Goal: Information Seeking & Learning: Compare options

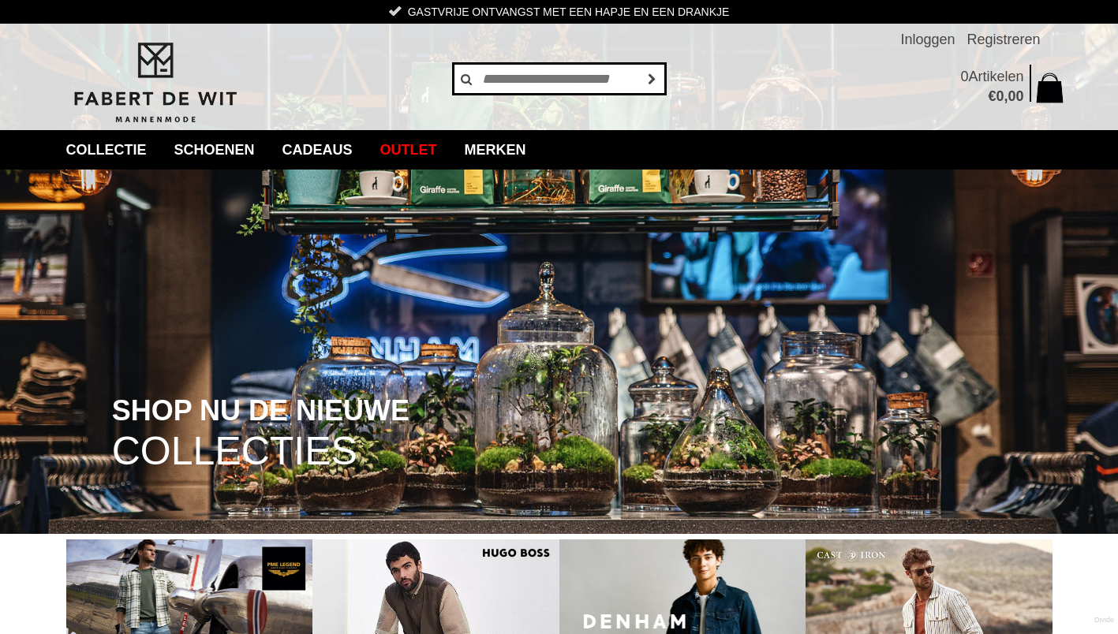
click at [524, 84] on input "text" at bounding box center [559, 79] width 213 height 32
type input "**********"
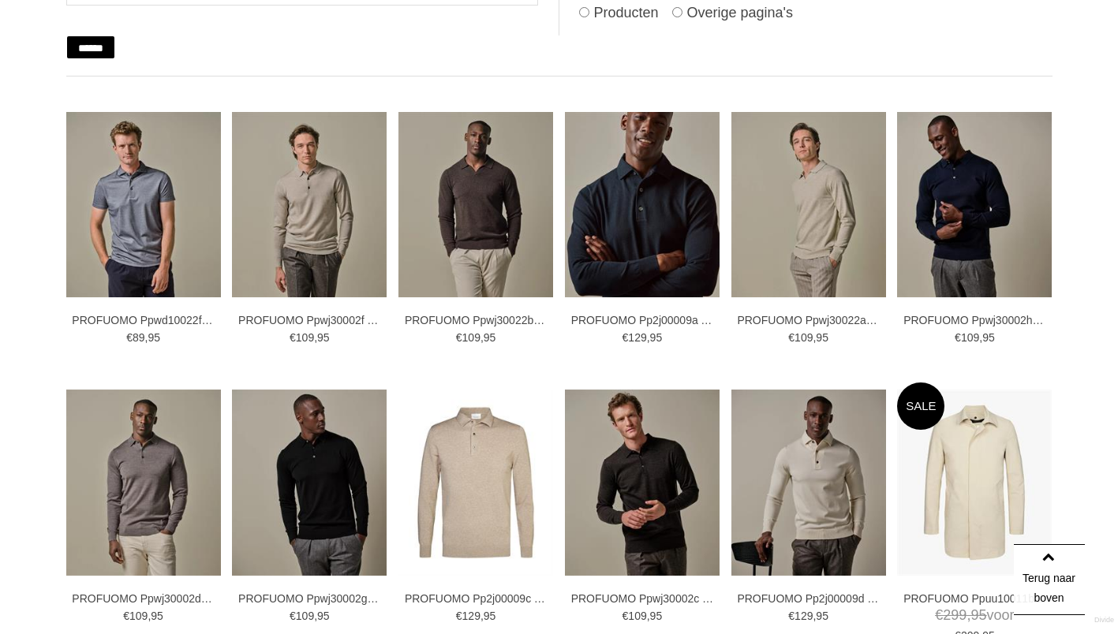
scroll to position [315, 0]
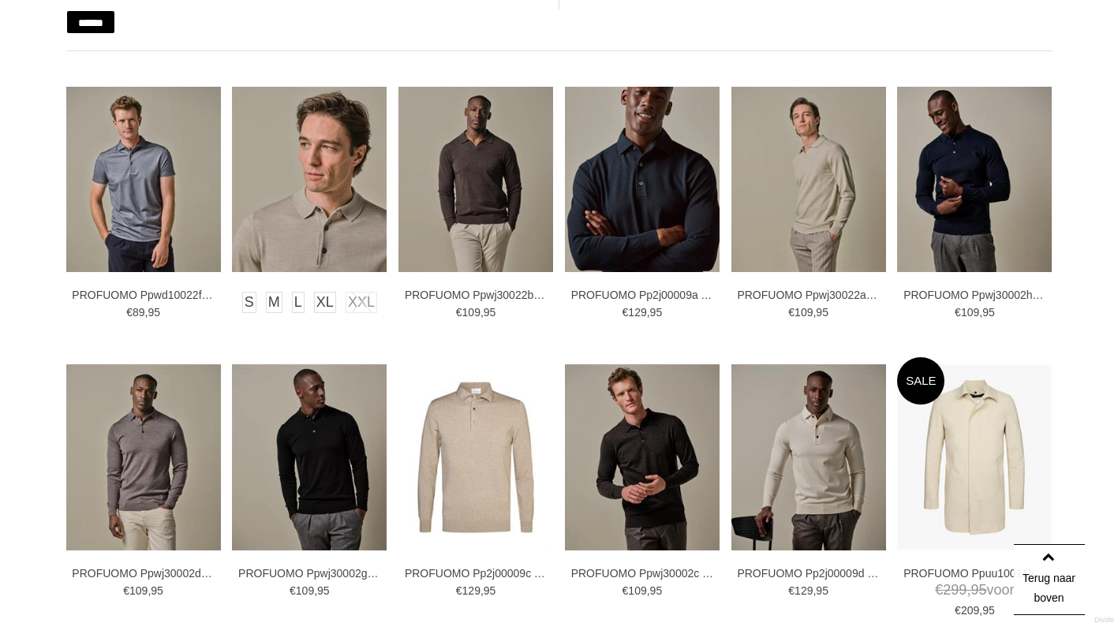
click at [284, 243] on img at bounding box center [309, 179] width 155 height 185
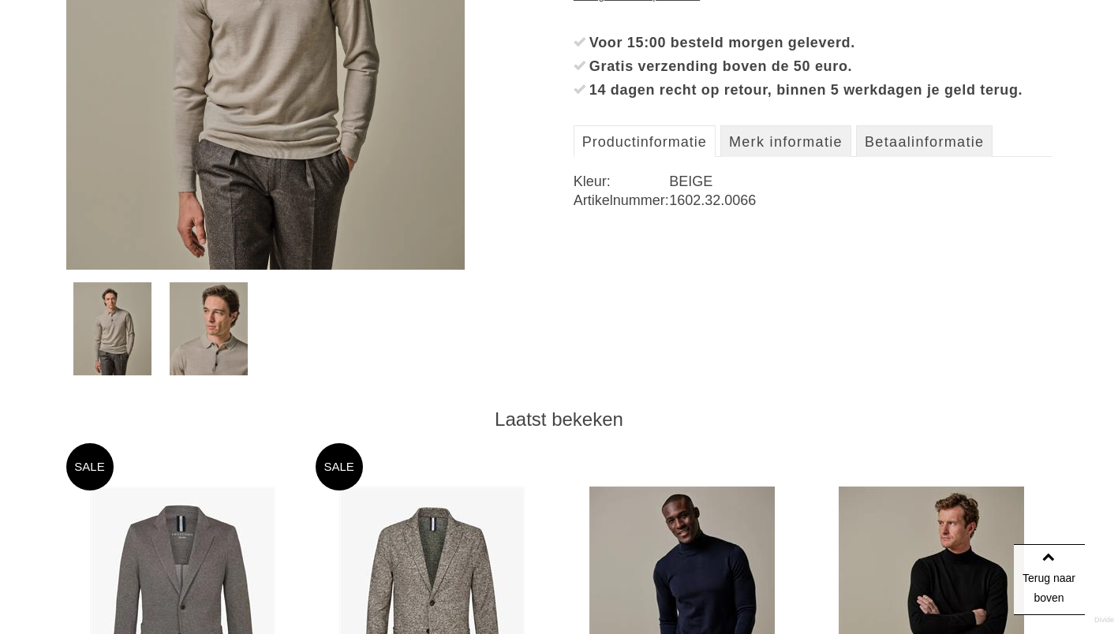
scroll to position [237, 0]
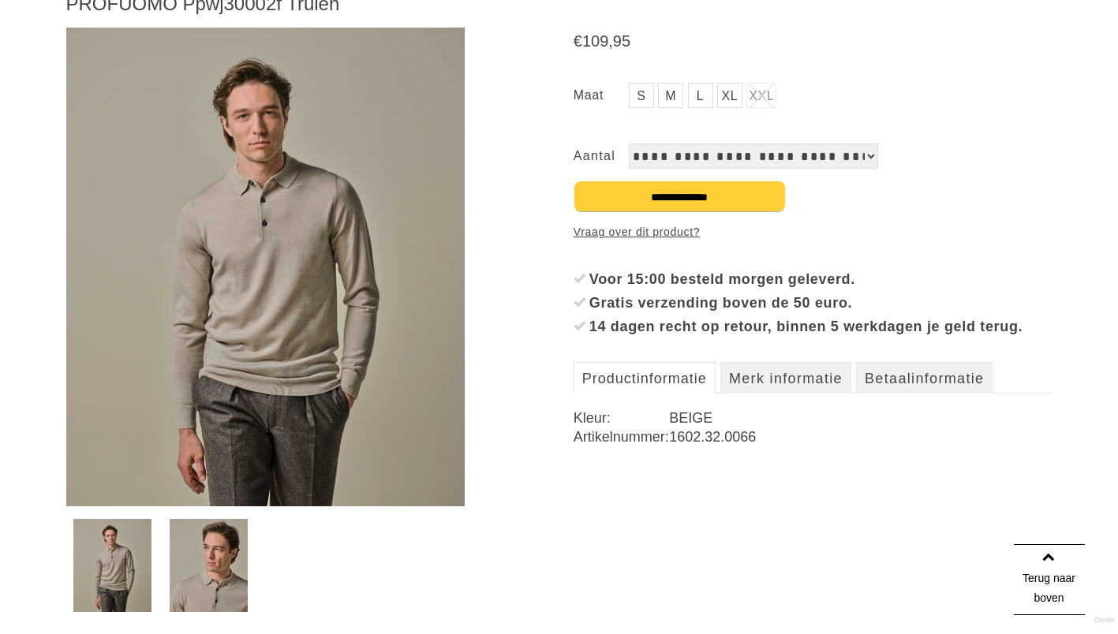
click at [229, 547] on img at bounding box center [209, 565] width 78 height 93
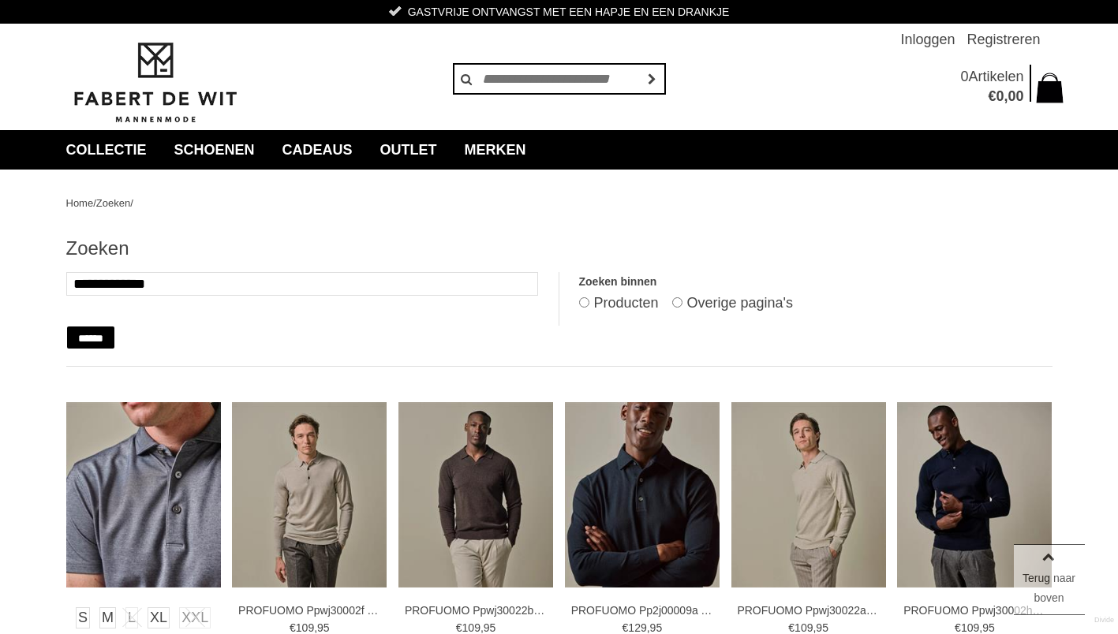
scroll to position [315, 0]
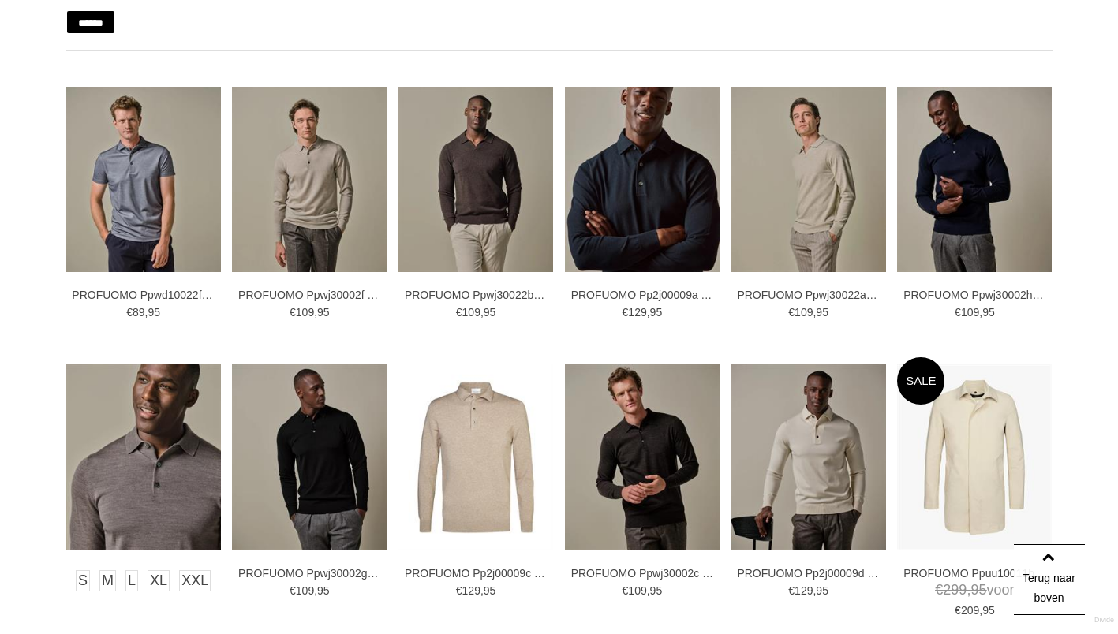
click at [152, 419] on img at bounding box center [143, 456] width 155 height 185
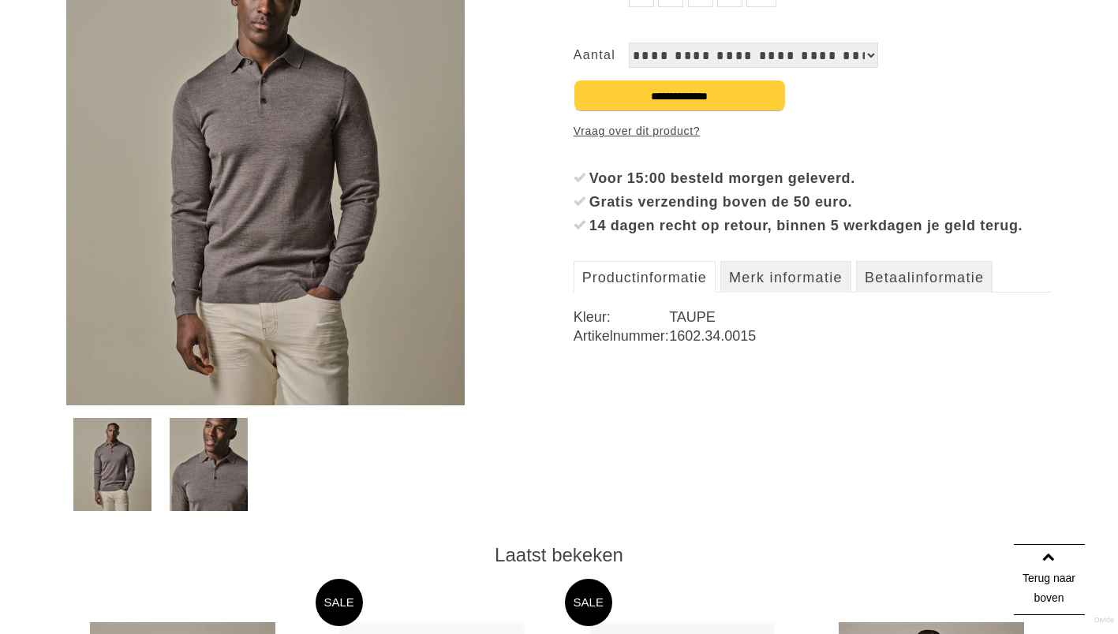
scroll to position [394, 0]
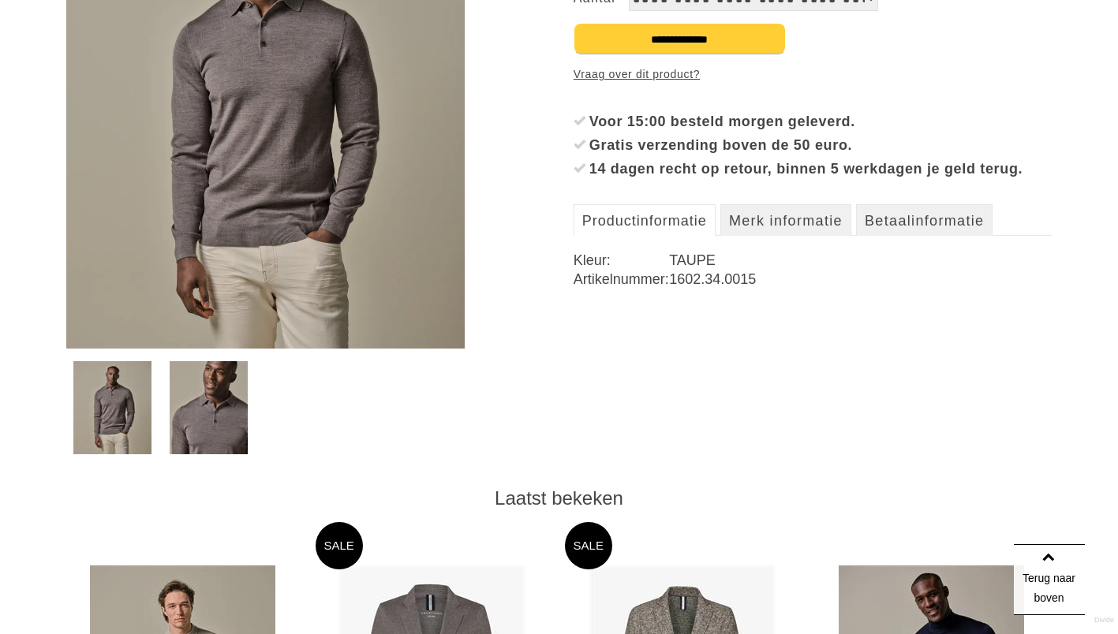
click at [181, 425] on img at bounding box center [209, 407] width 78 height 93
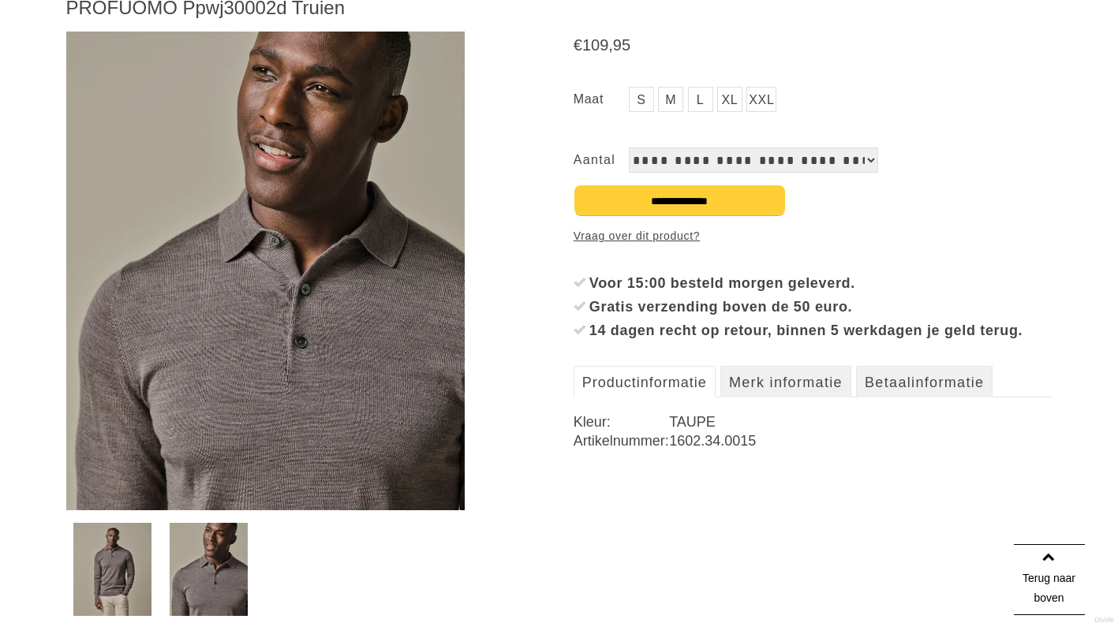
scroll to position [158, 0]
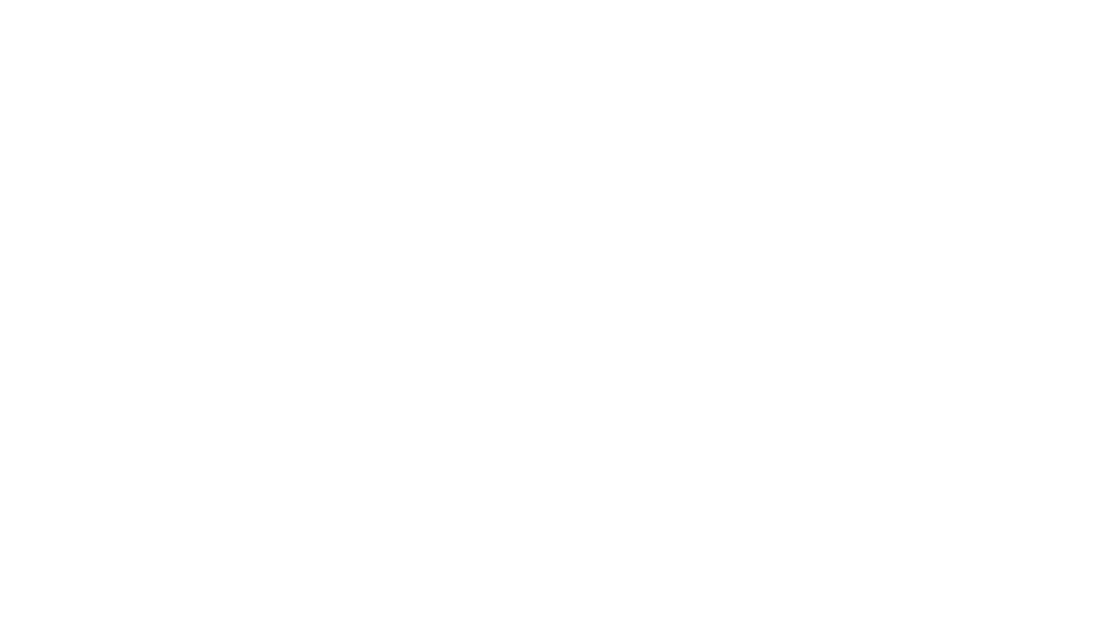
scroll to position [315, 0]
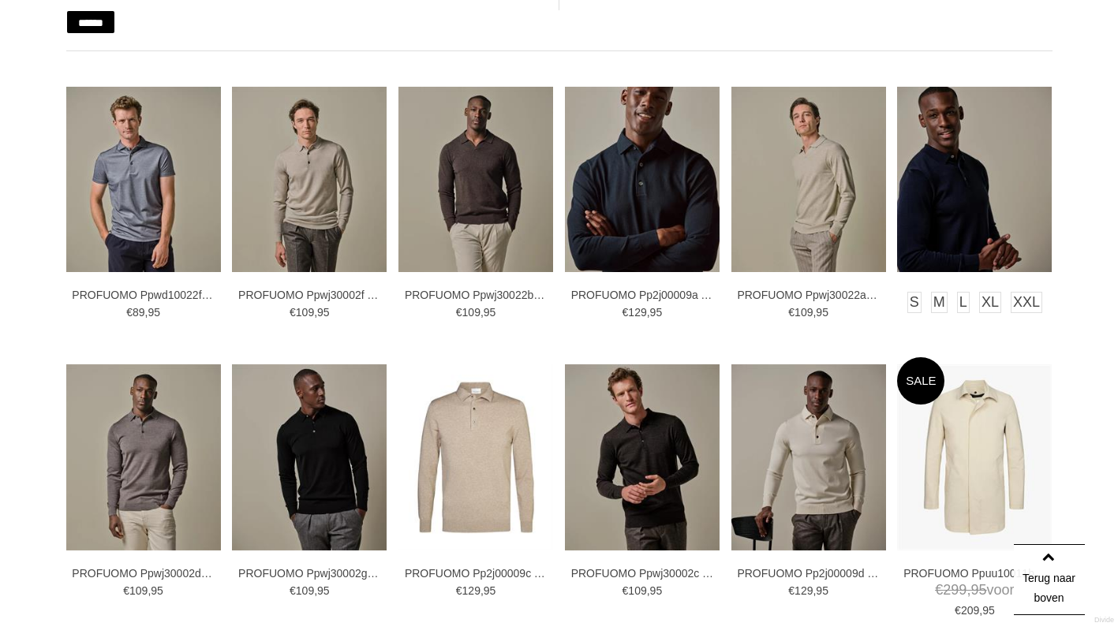
click at [935, 250] on img at bounding box center [974, 179] width 155 height 185
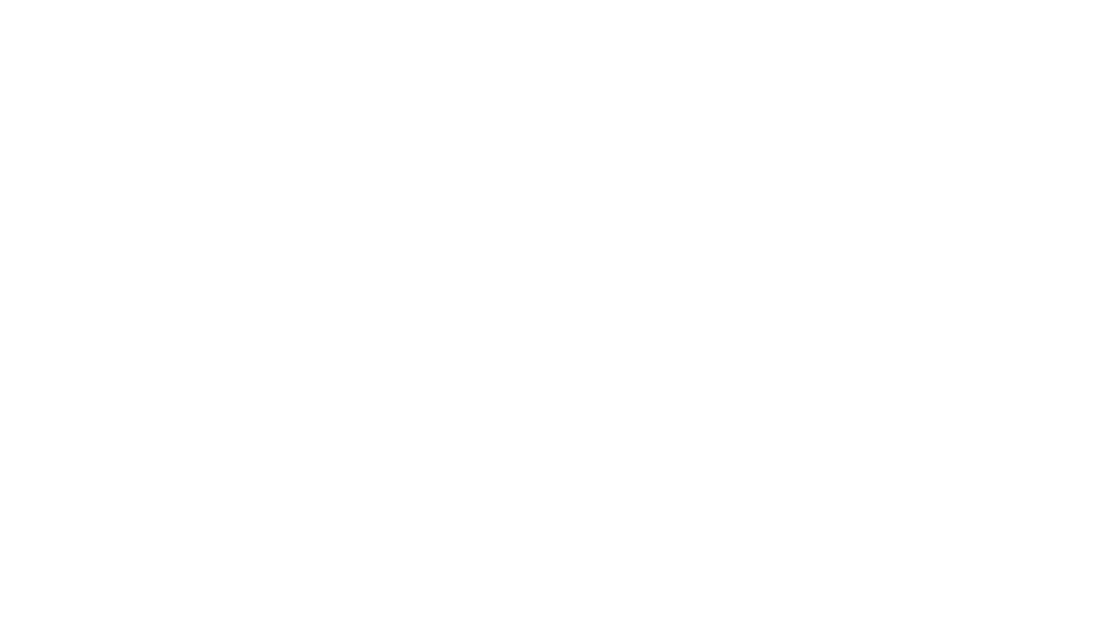
scroll to position [315, 0]
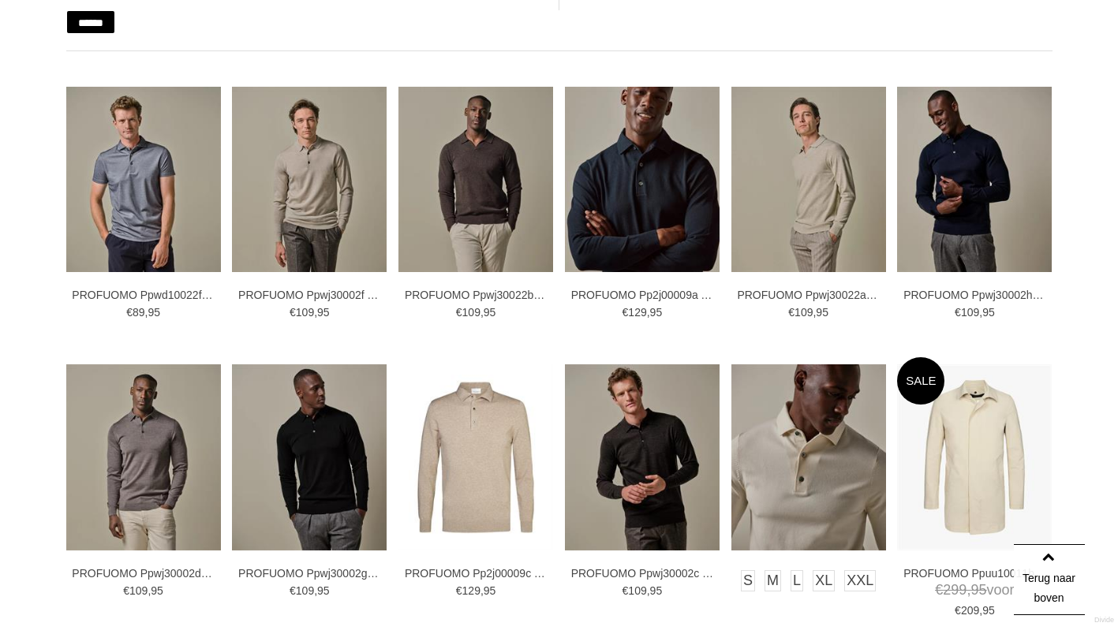
click at [838, 454] on img at bounding box center [808, 456] width 155 height 185
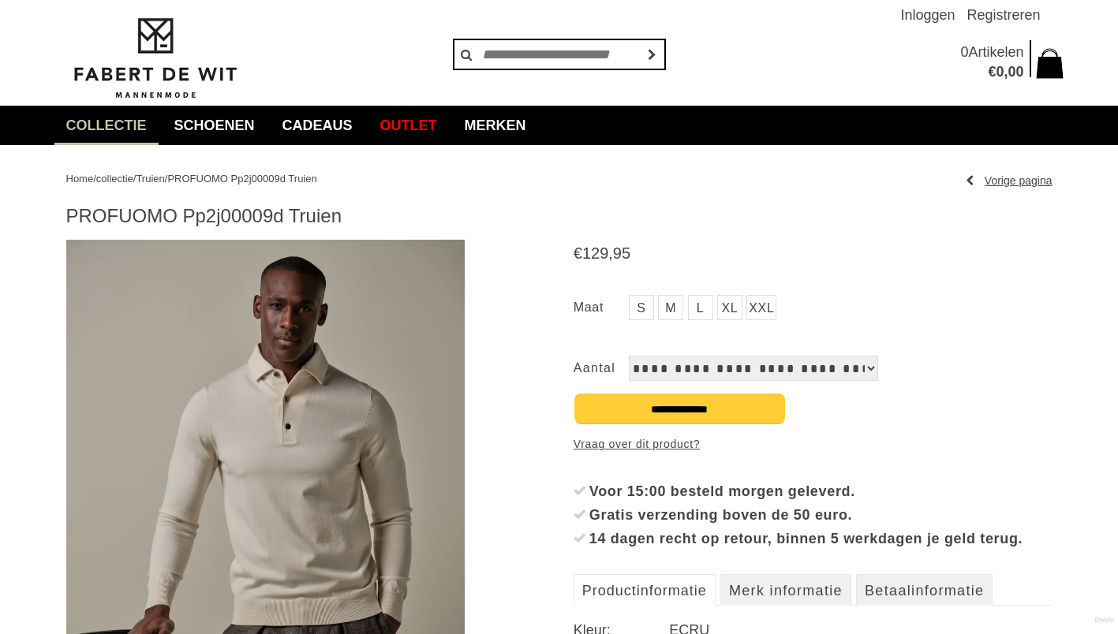
scroll to position [79, 0]
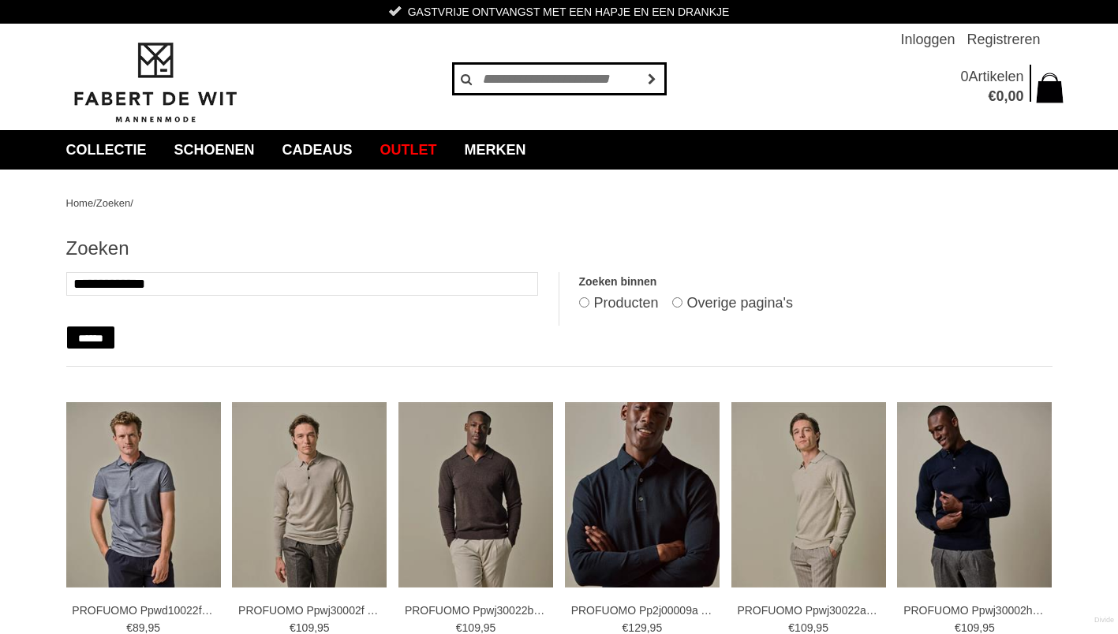
click at [591, 88] on input "text" at bounding box center [559, 79] width 213 height 32
type input "********"
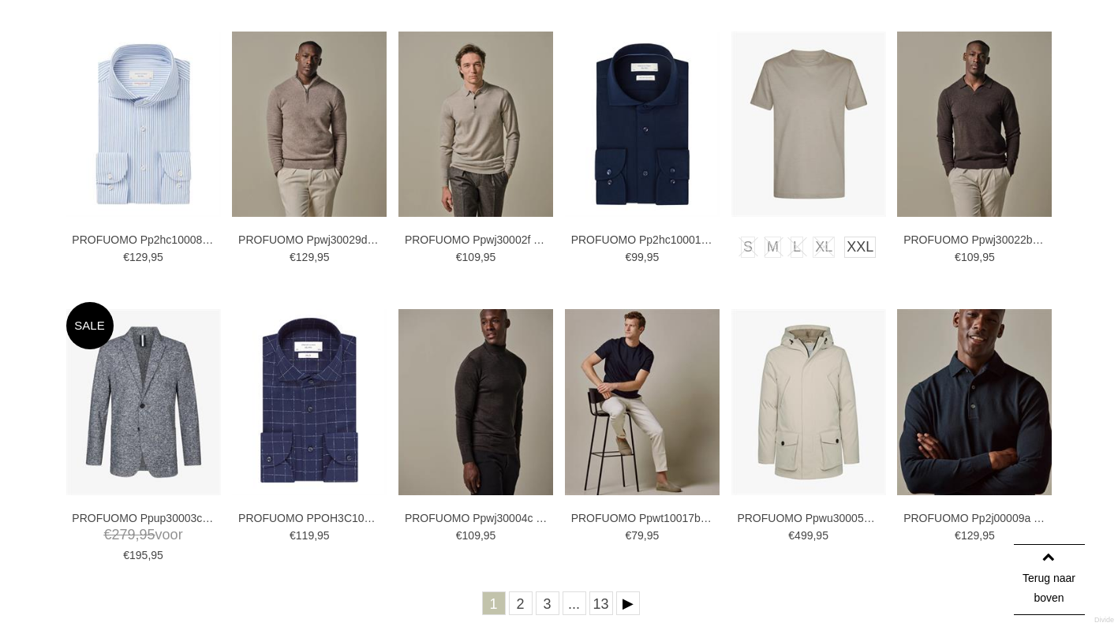
scroll to position [394, 0]
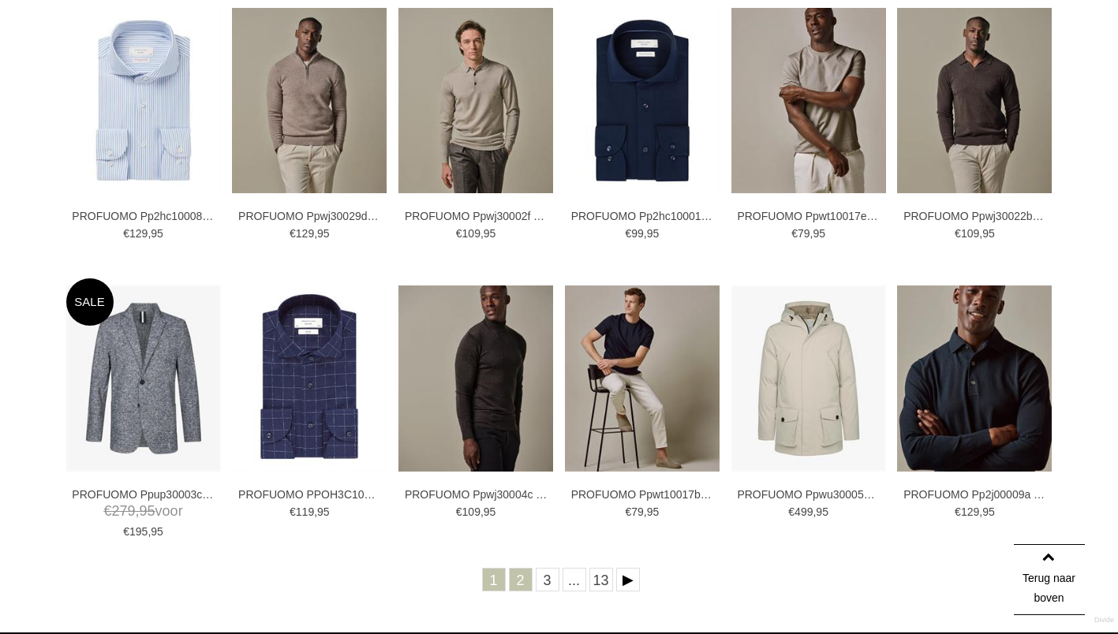
click at [517, 581] on link "2" at bounding box center [521, 580] width 24 height 24
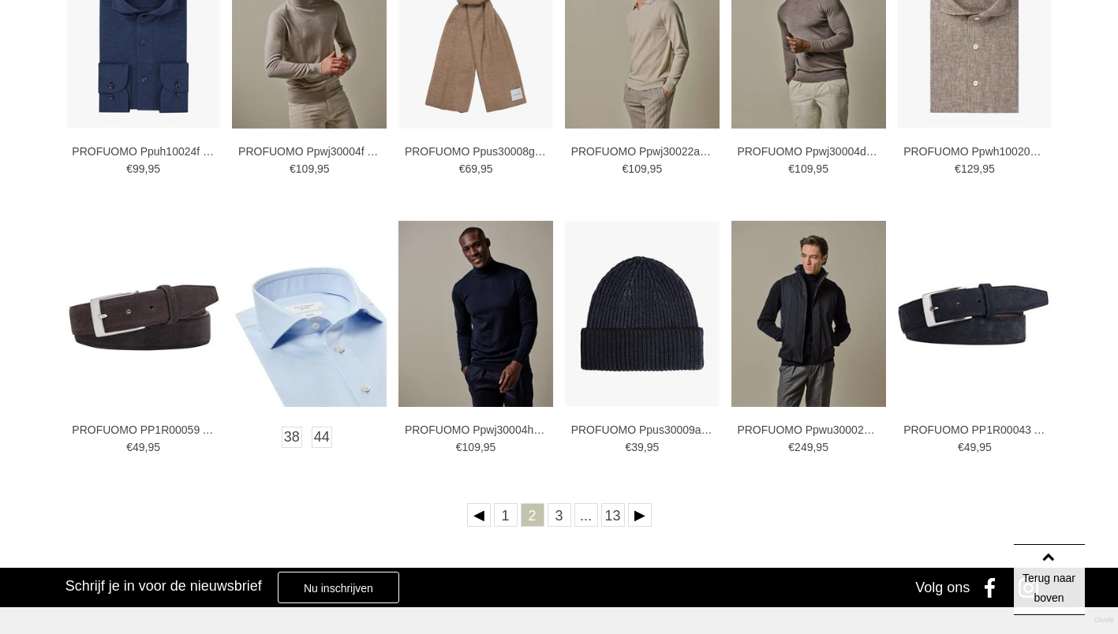
scroll to position [473, 0]
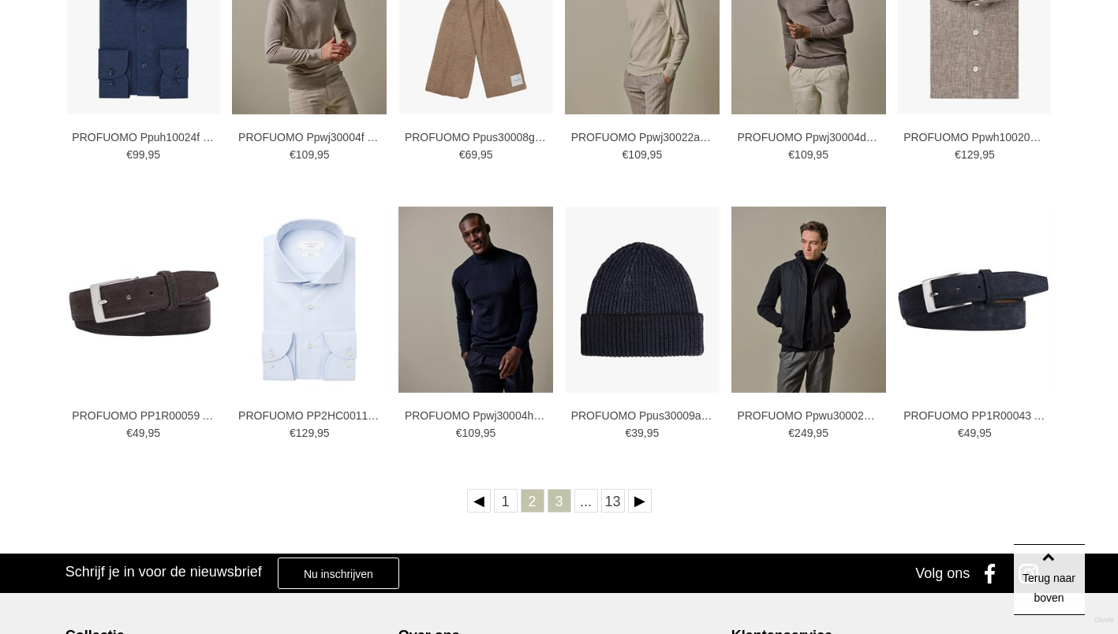
click at [560, 500] on link "3" at bounding box center [559, 501] width 24 height 24
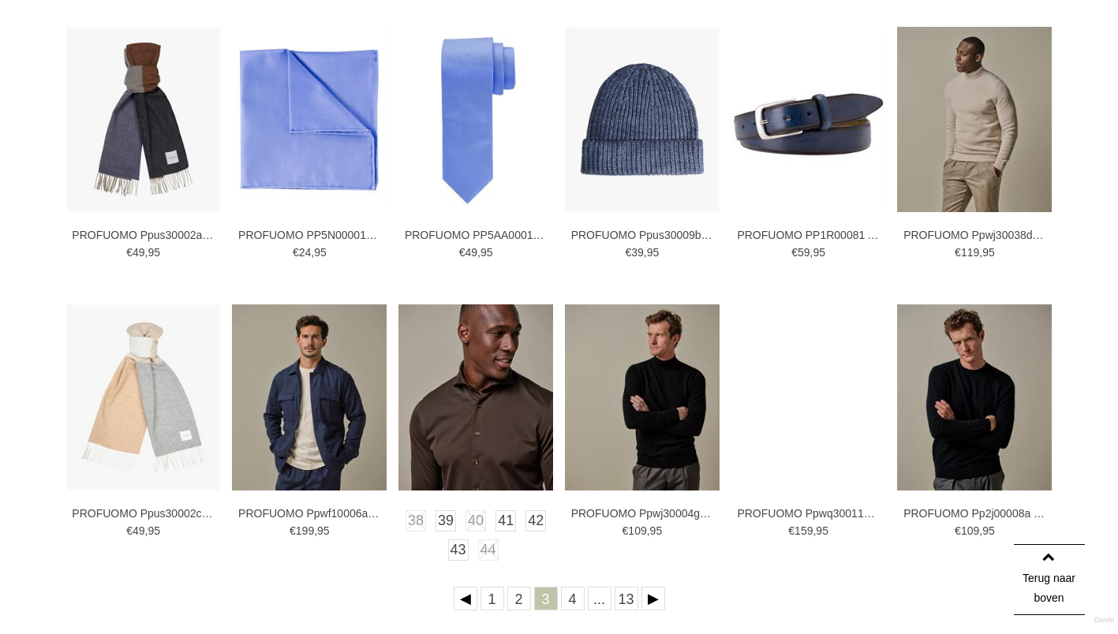
scroll to position [394, 0]
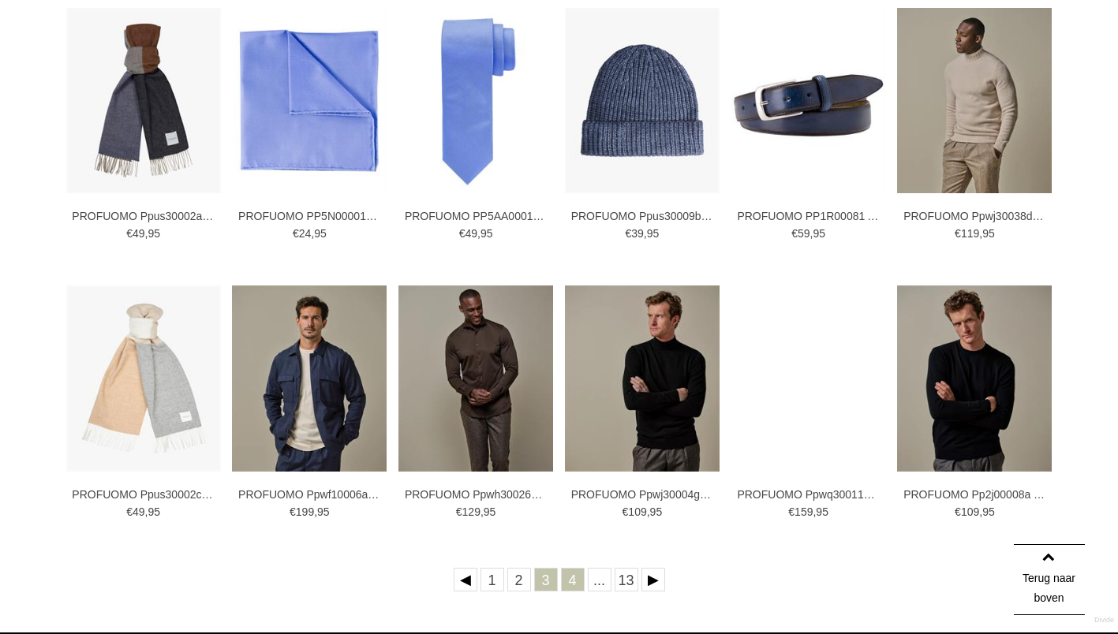
click at [573, 579] on link "4" at bounding box center [573, 580] width 24 height 24
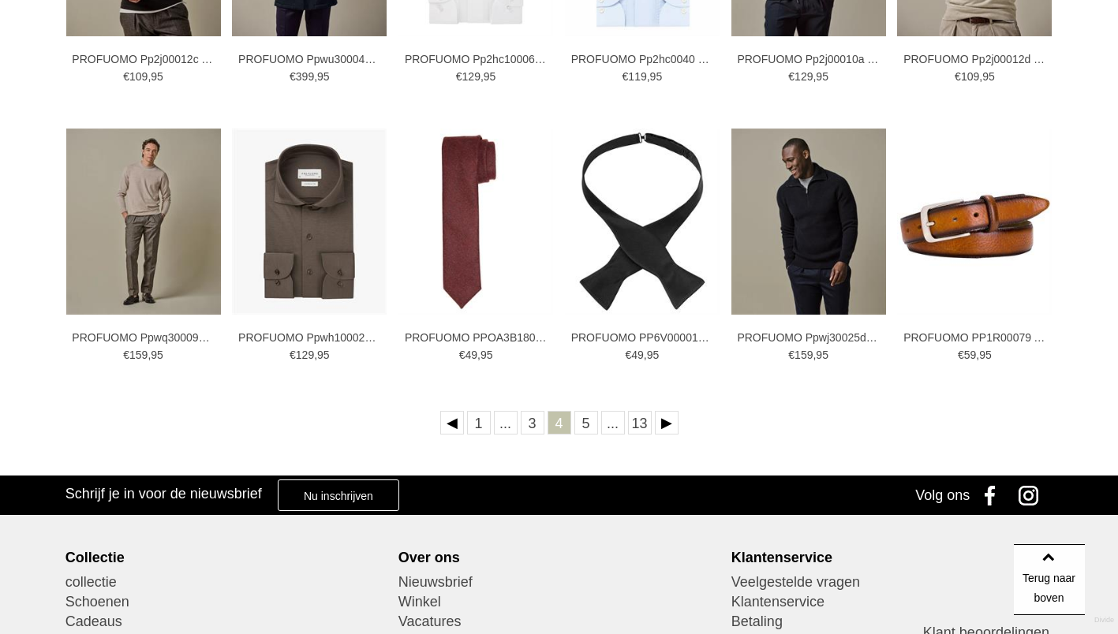
scroll to position [552, 0]
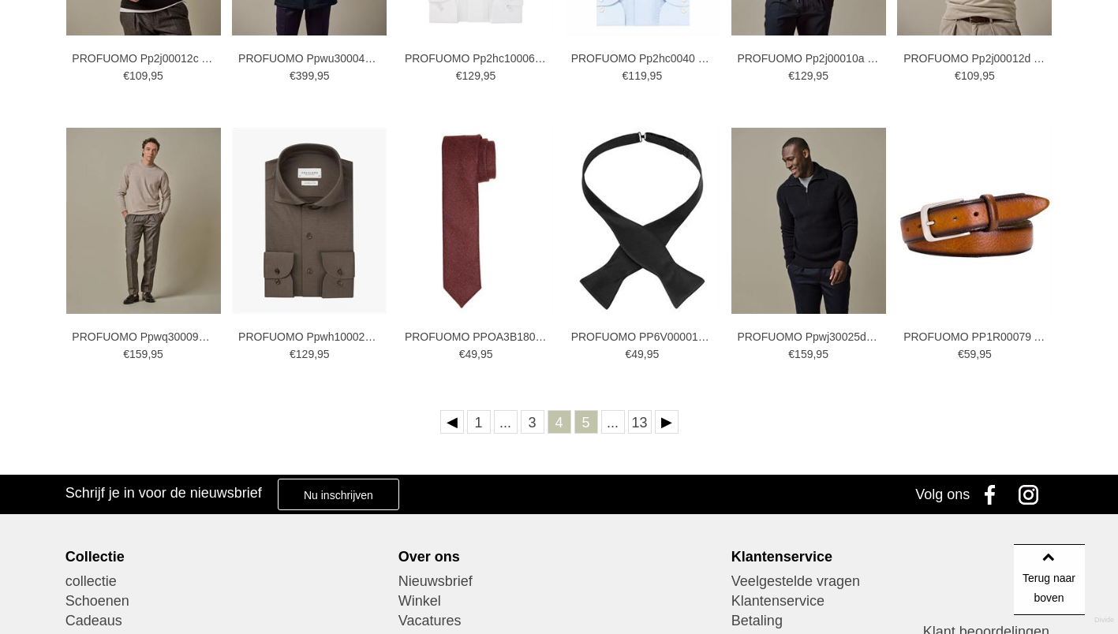
click at [587, 430] on link "5" at bounding box center [586, 422] width 24 height 24
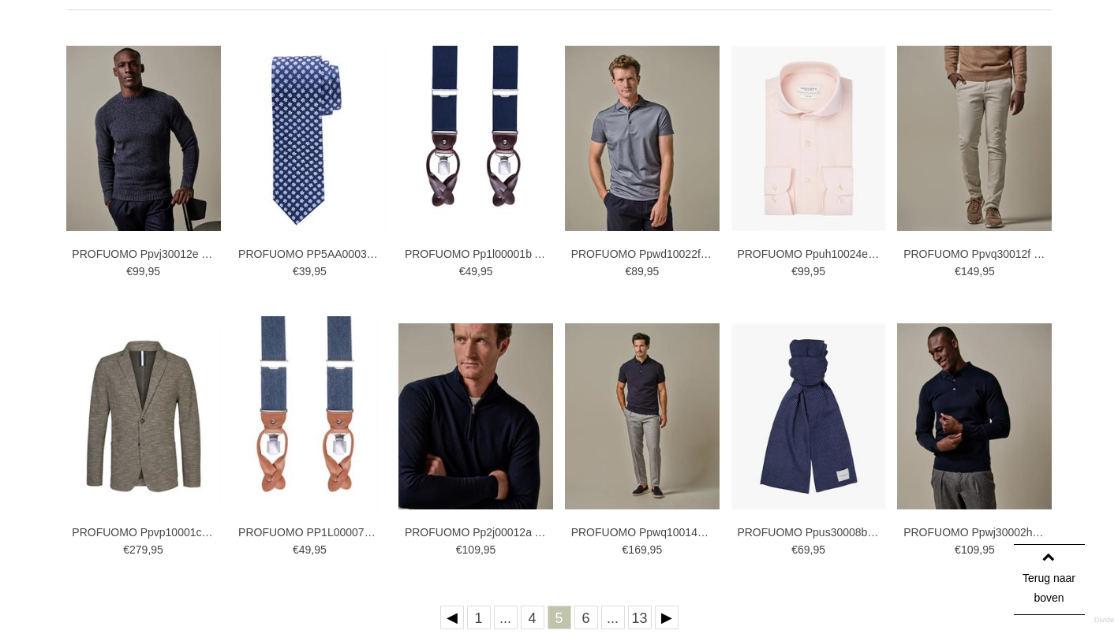
scroll to position [473, 0]
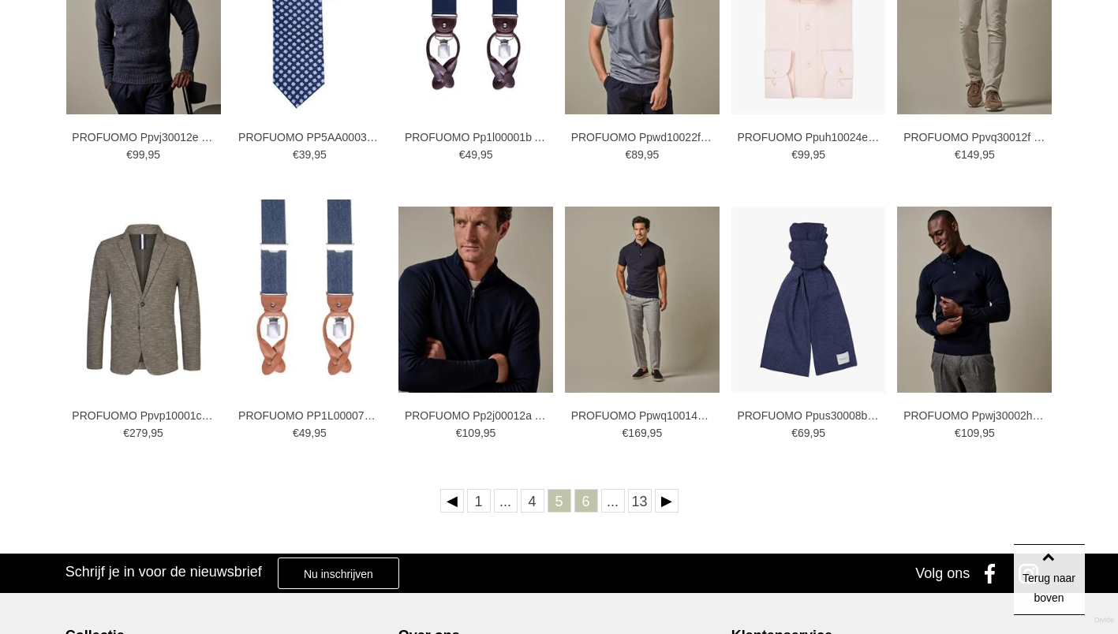
click at [586, 503] on link "6" at bounding box center [586, 501] width 24 height 24
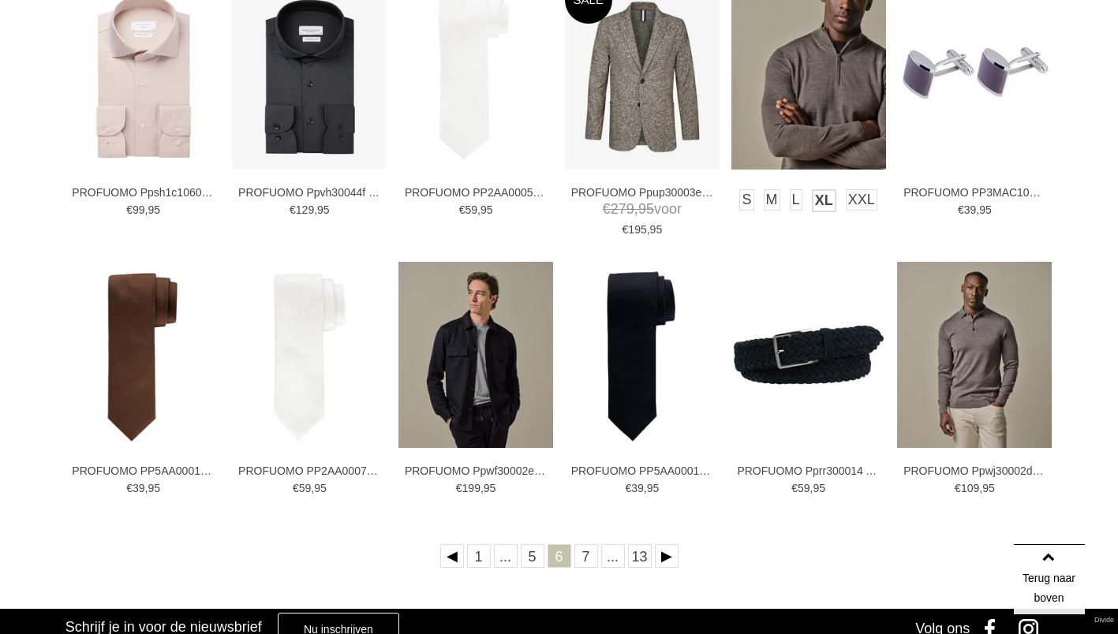
scroll to position [473, 0]
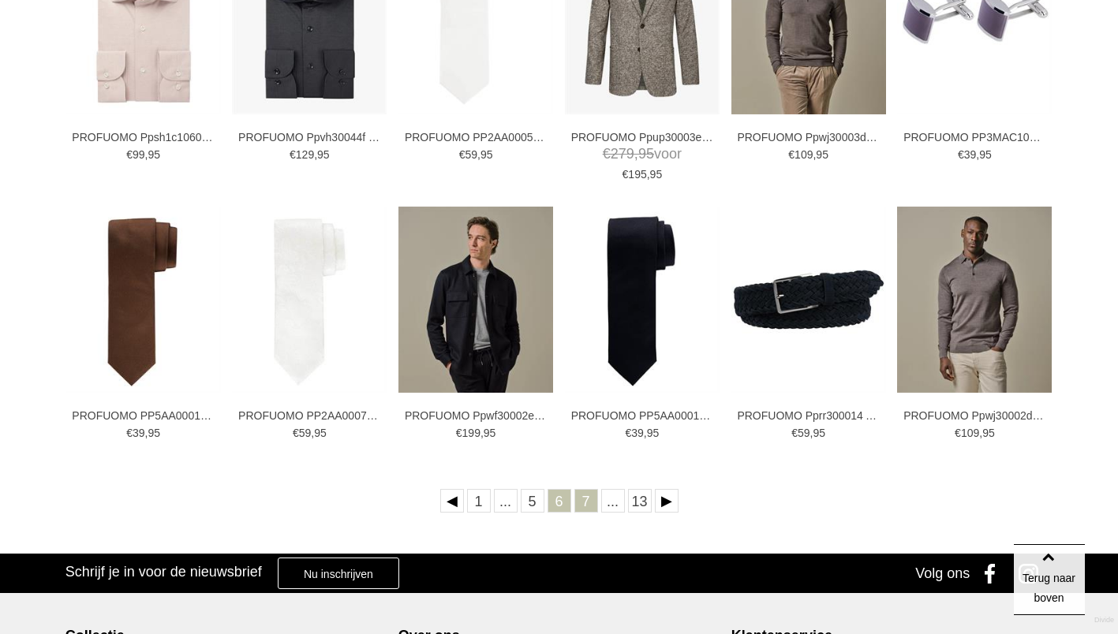
click at [587, 510] on link "7" at bounding box center [586, 501] width 24 height 24
